Goal: Transaction & Acquisition: Purchase product/service

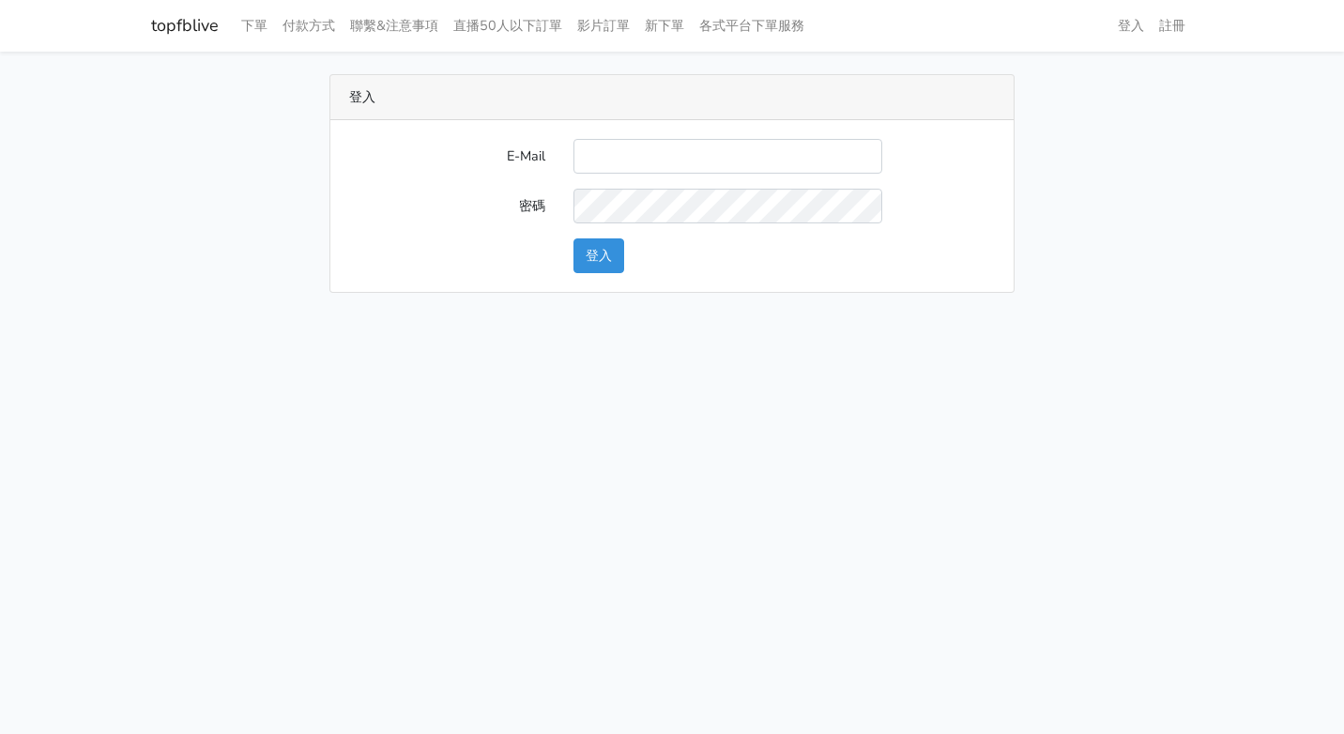
drag, startPoint x: 0, startPoint y: 0, endPoint x: 632, endPoint y: 149, distance: 649.0
click at [632, 149] on input "E-Mail" at bounding box center [727, 156] width 309 height 35
type input "g07231987@gmail.com"
click at [605, 267] on button "登入" at bounding box center [598, 255] width 51 height 35
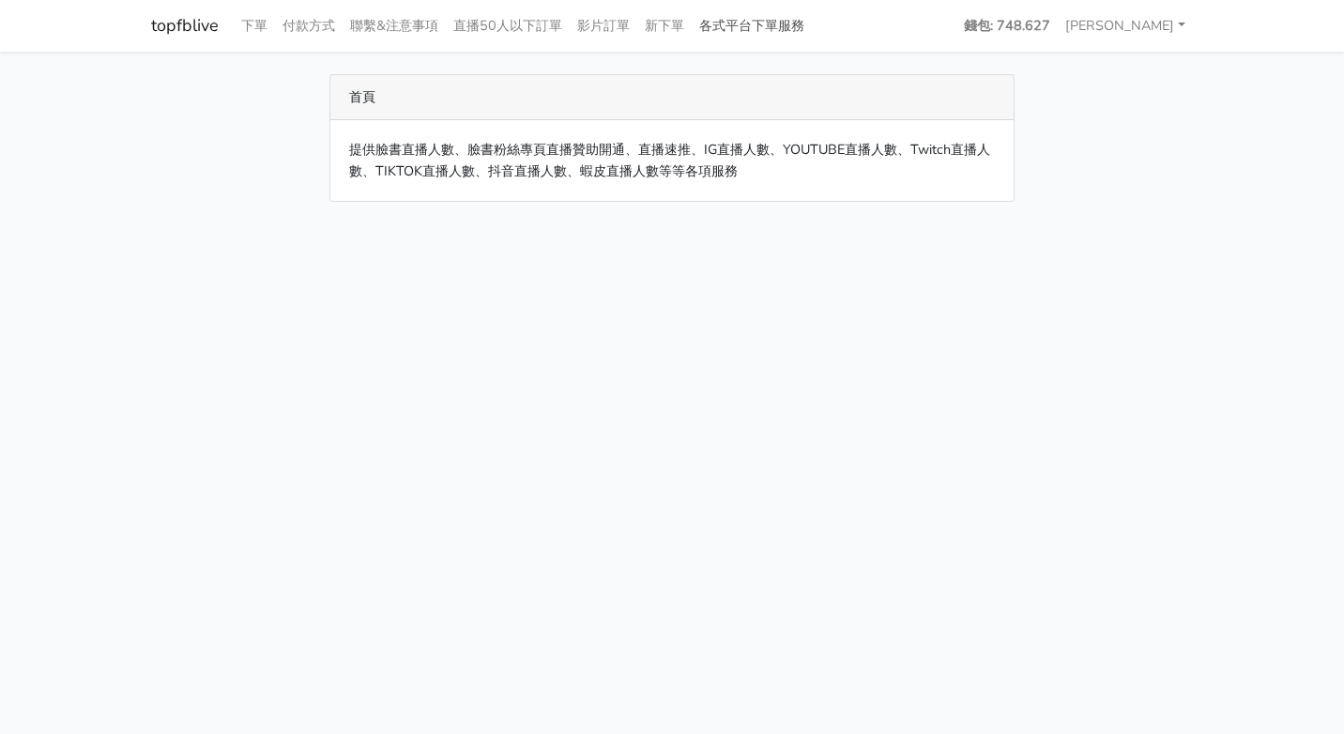
click at [743, 18] on link "各式平台下單服務" at bounding box center [752, 26] width 120 height 37
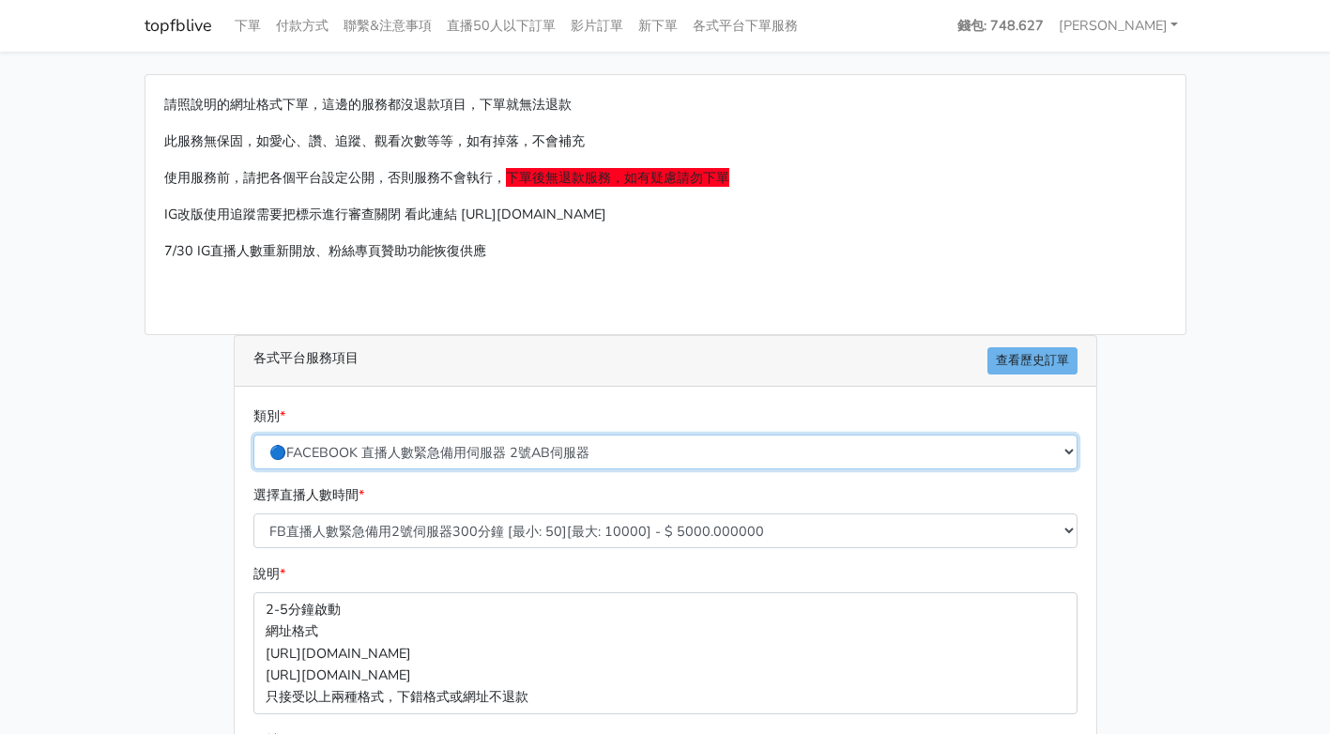
click at [546, 447] on select "🔵FACEBOOK 直播人數緊急備用伺服器 2號AB伺服器 🔵FACEBOOK 網軍專用貼文留言 安全保密 🔵9/30 FACEBOOK 直播人數緩慢進場緩慢…" at bounding box center [665, 452] width 824 height 35
select select "🔵9/30 FACEBOOK 直播人數緩慢進場緩慢退場 台灣獨家"
click at [253, 435] on select "🔵FACEBOOK 直播人數緊急備用伺服器 2號AB伺服器 🔵FACEBOOK 網軍專用貼文留言 安全保密 🔵9/30 FACEBOOK 直播人數緩慢進場緩慢…" at bounding box center [665, 452] width 824 height 35
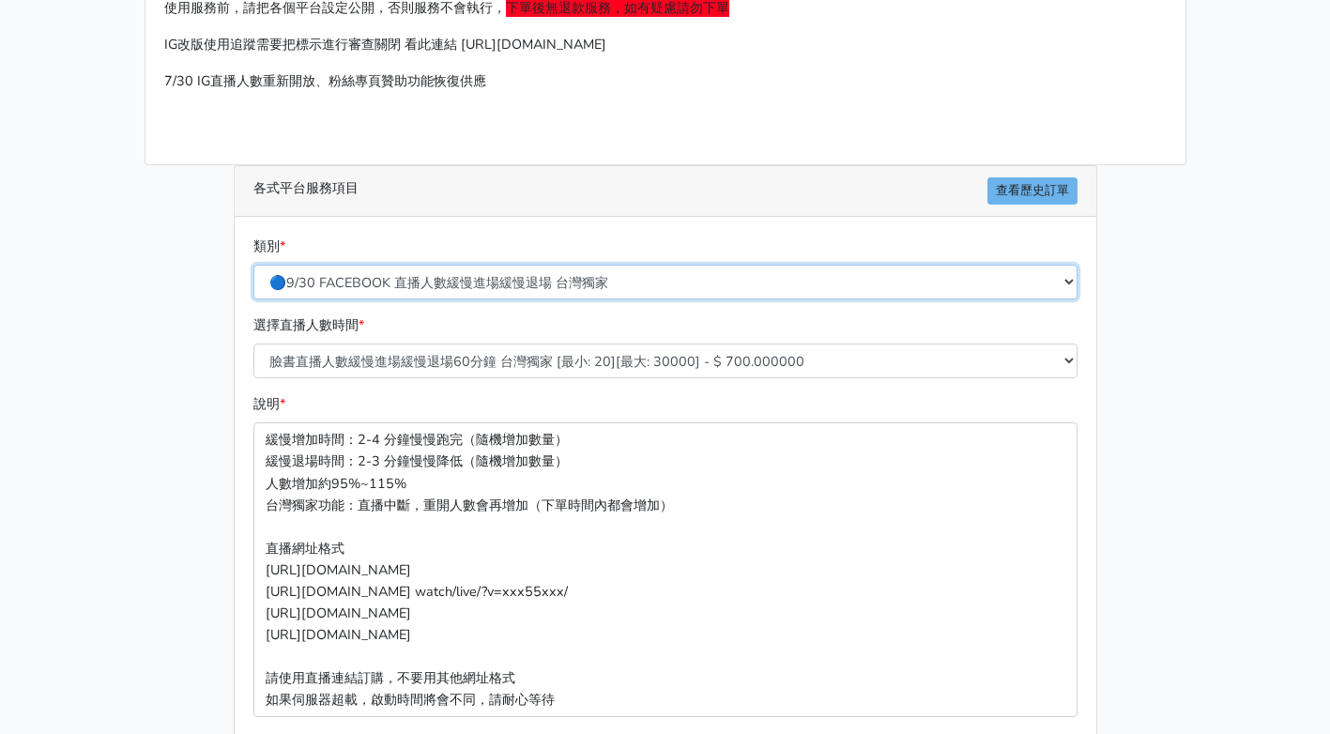
scroll to position [188, 0]
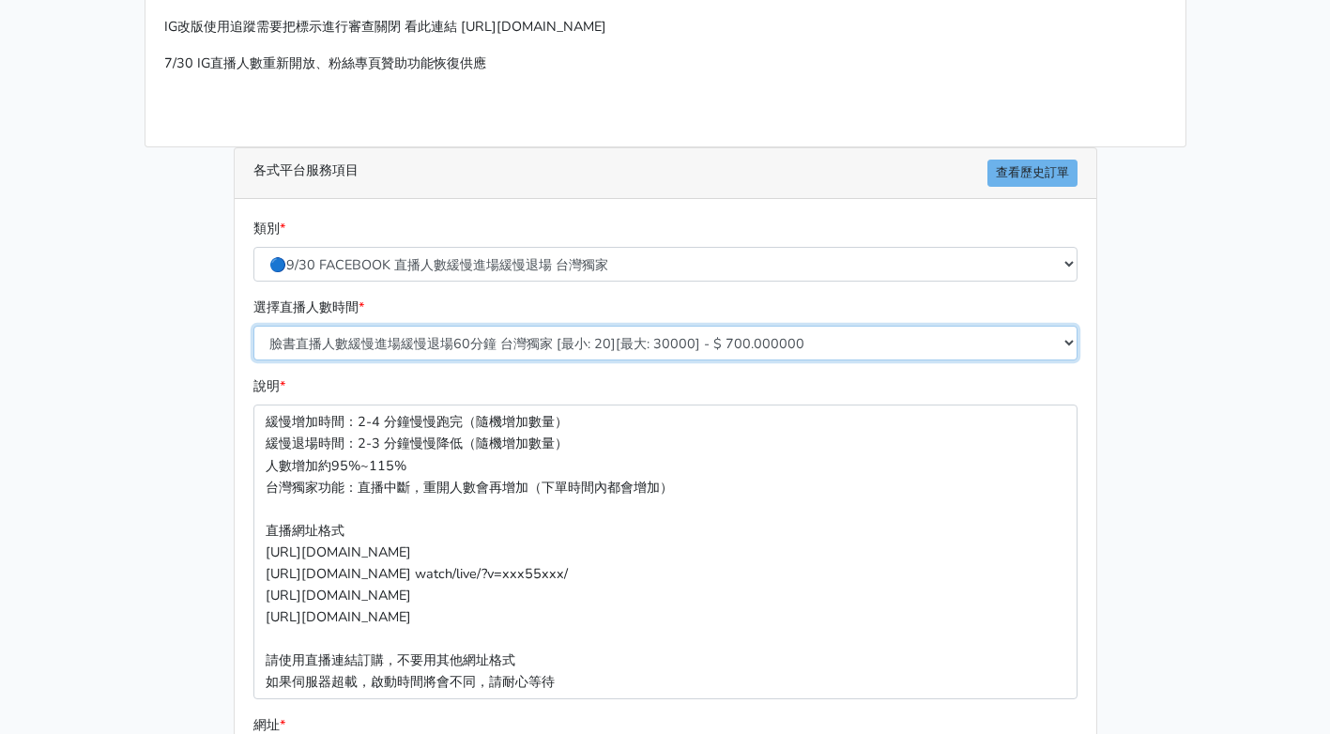
click at [469, 343] on select "臉書直播人數緩慢進場緩慢退場60分鐘 台灣獨家 [最小: 20][最大: 30000] - $ 700.000000 臉書直播人數緩慢進場緩慢退場120分鐘 …" at bounding box center [665, 343] width 824 height 35
select select "559"
click at [253, 326] on select "臉書直播人數緩慢進場緩慢退場60分鐘 台灣獨家 [最小: 20][最大: 30000] - $ 700.000000 臉書直播人數緩慢進場緩慢退場120分鐘 …" at bounding box center [665, 343] width 824 height 35
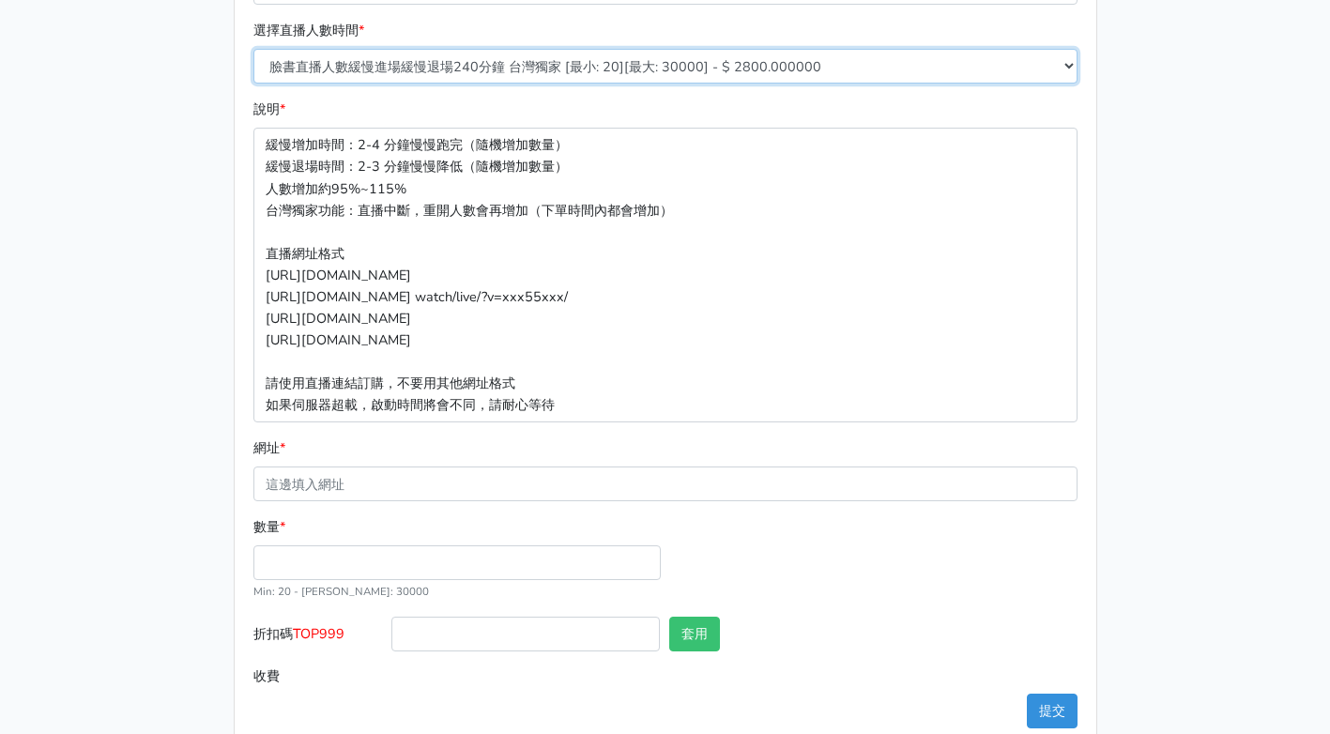
scroll to position [469, 0]
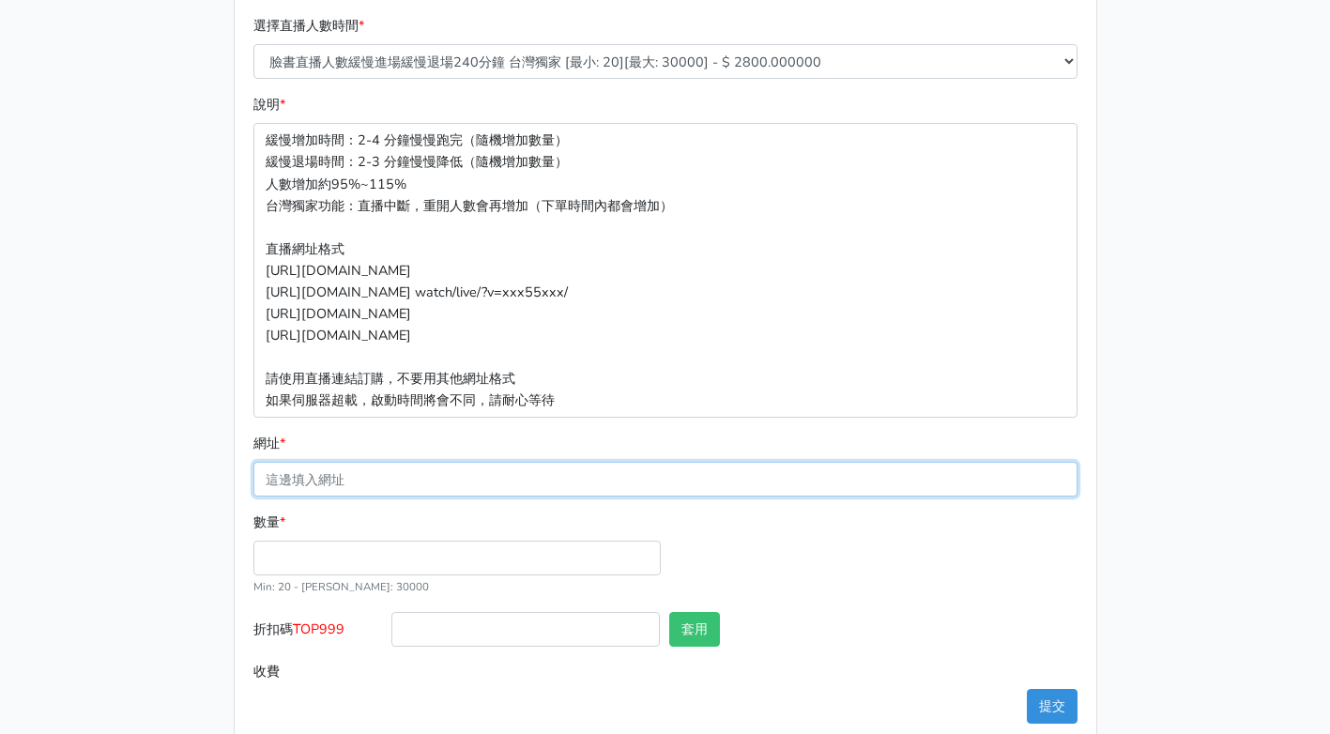
paste input "[URL][DOMAIN_NAME][DOMAIN_NAME]"
type input "[URL][DOMAIN_NAME][DOMAIN_NAME]"
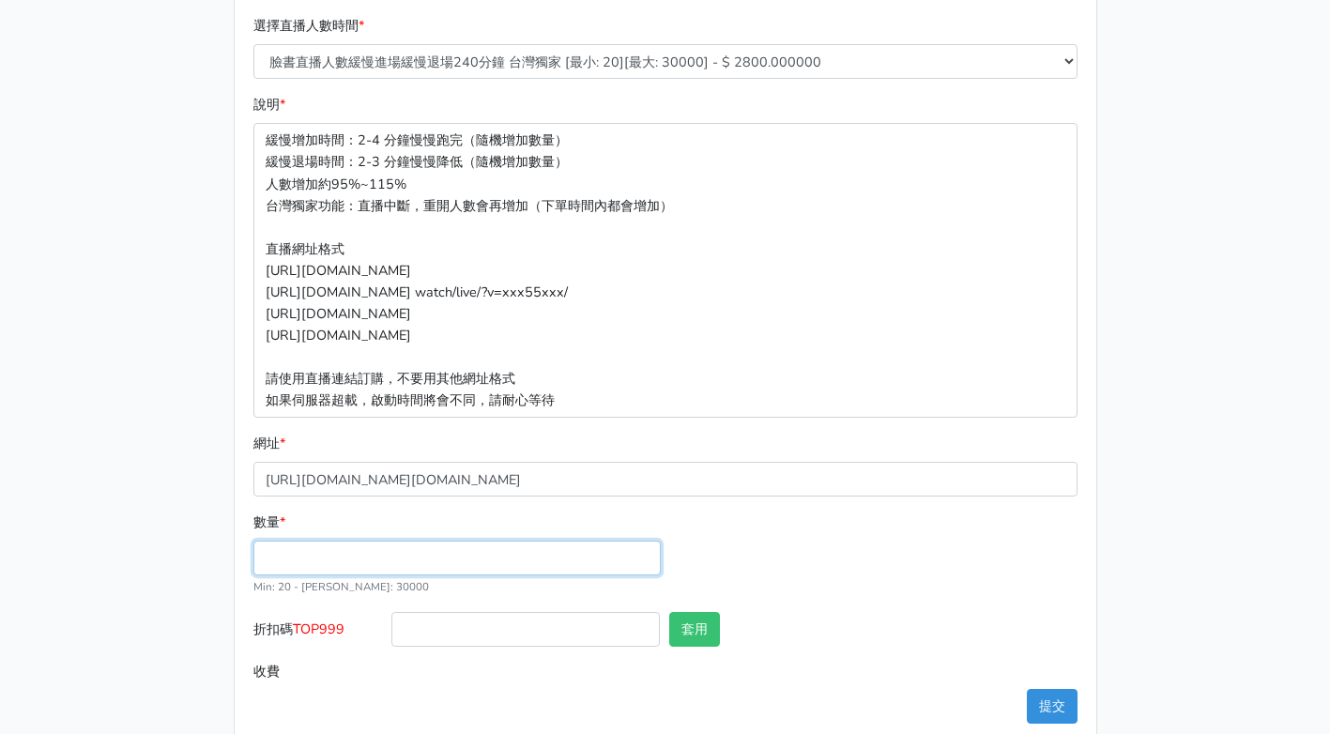
click at [381, 548] on input "數量 *" at bounding box center [456, 558] width 407 height 35
type input "50"
type input "140.000"
drag, startPoint x: 301, startPoint y: 633, endPoint x: 343, endPoint y: 631, distance: 41.3
click at [343, 631] on span "TOP999" at bounding box center [319, 628] width 52 height 19
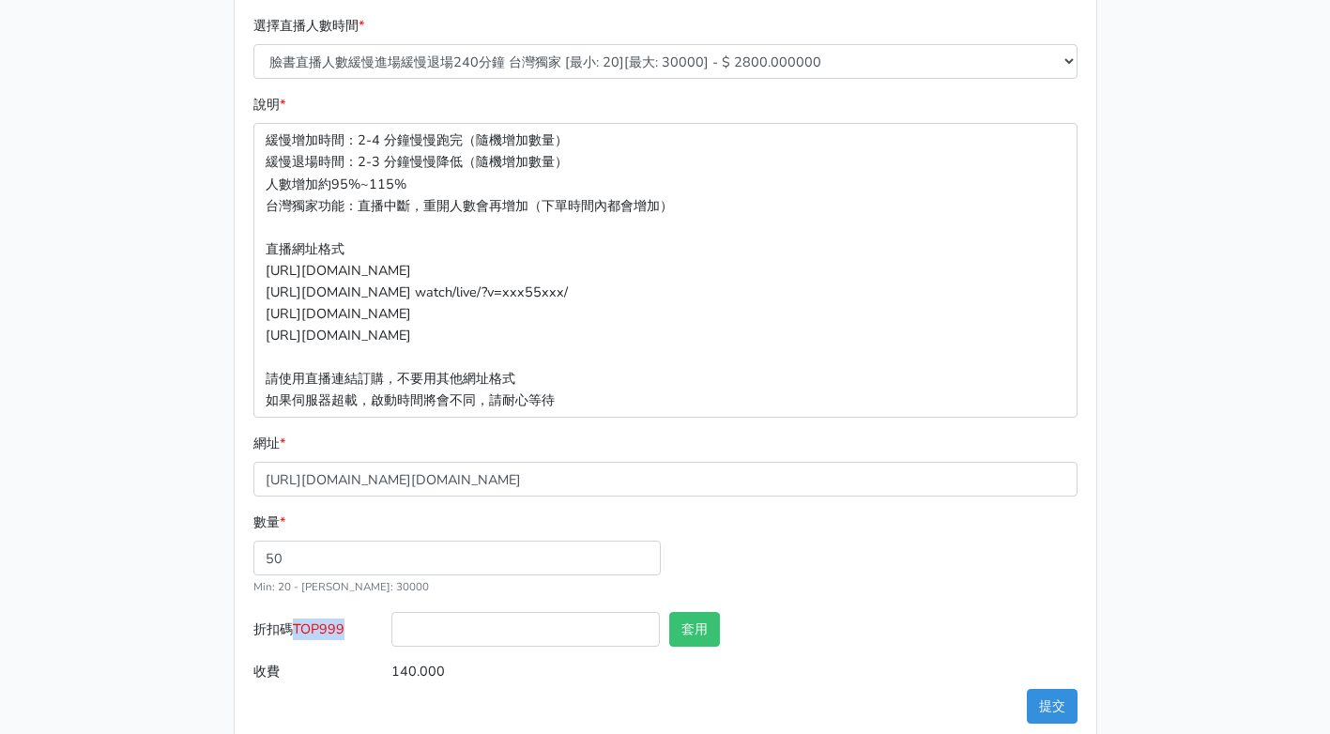
drag, startPoint x: 343, startPoint y: 631, endPoint x: 360, endPoint y: 633, distance: 17.9
click at [360, 633] on label "折扣碼 TOP999" at bounding box center [318, 633] width 139 height 42
drag, startPoint x: 360, startPoint y: 633, endPoint x: 332, endPoint y: 632, distance: 28.2
copy span "TOP999"
paste input "TOP999"
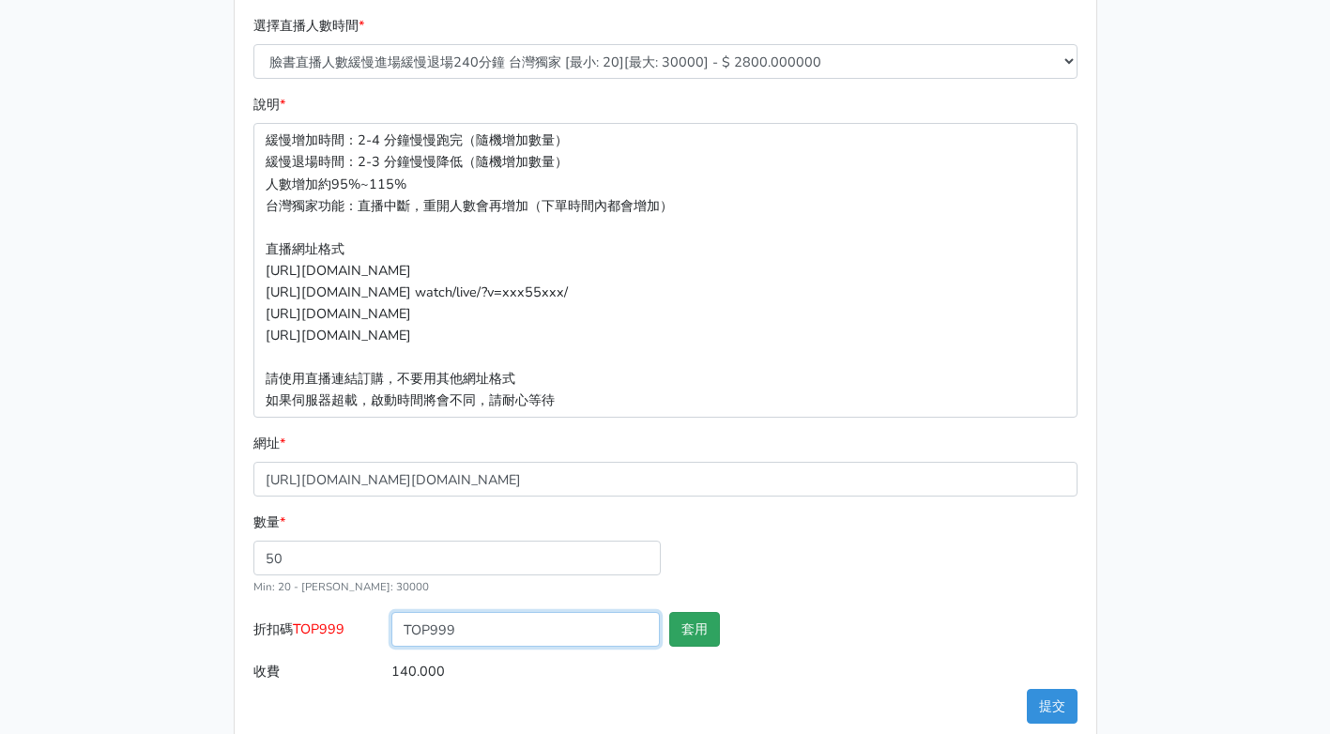
type input "TOP999"
click at [691, 634] on button "套用" at bounding box center [694, 629] width 51 height 35
type input "套用失敗"
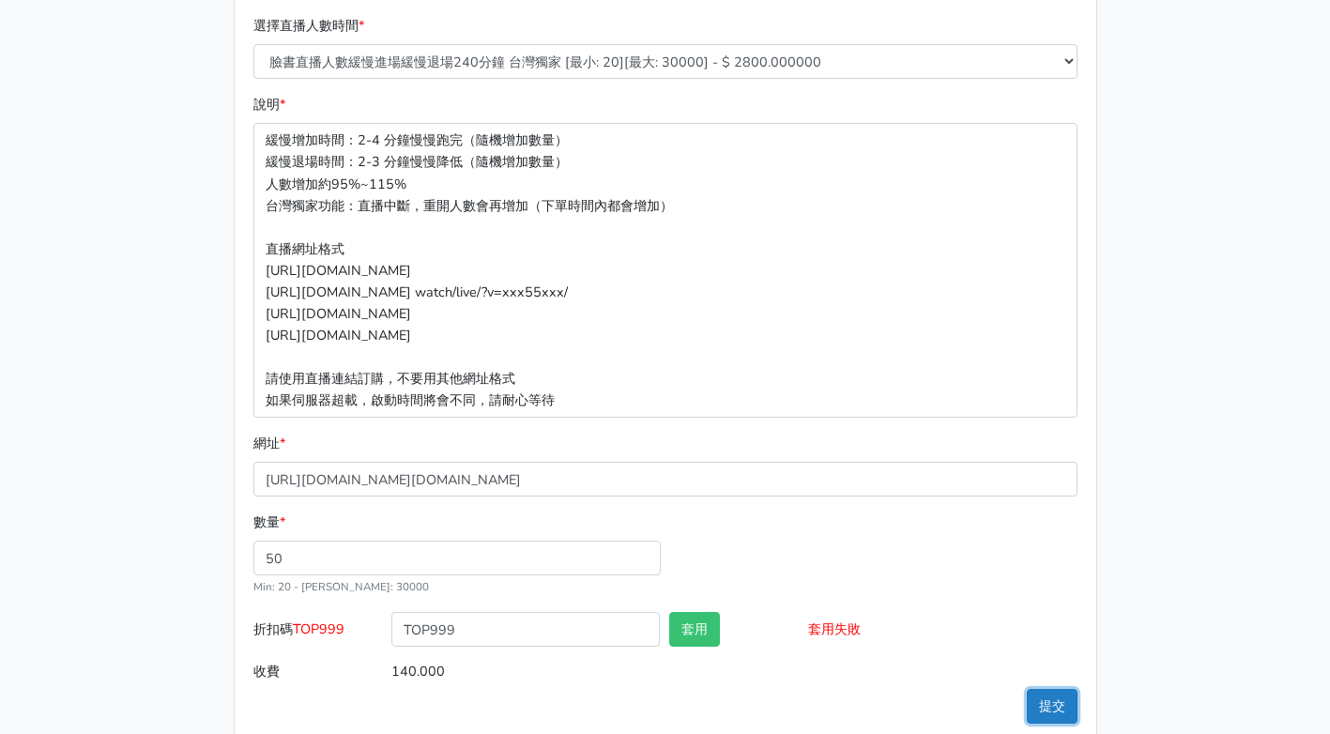
click at [1056, 706] on button "提交" at bounding box center [1052, 706] width 51 height 35
